Goal: Navigation & Orientation: Find specific page/section

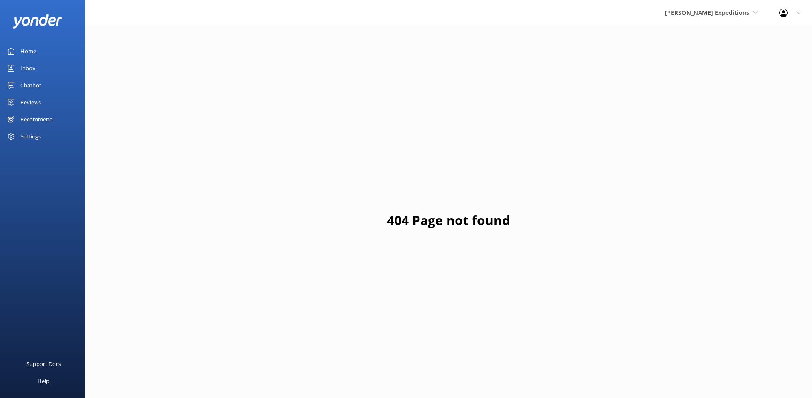
click at [41, 49] on link "Home" at bounding box center [42, 51] width 85 height 17
